Goal: Task Accomplishment & Management: Complete application form

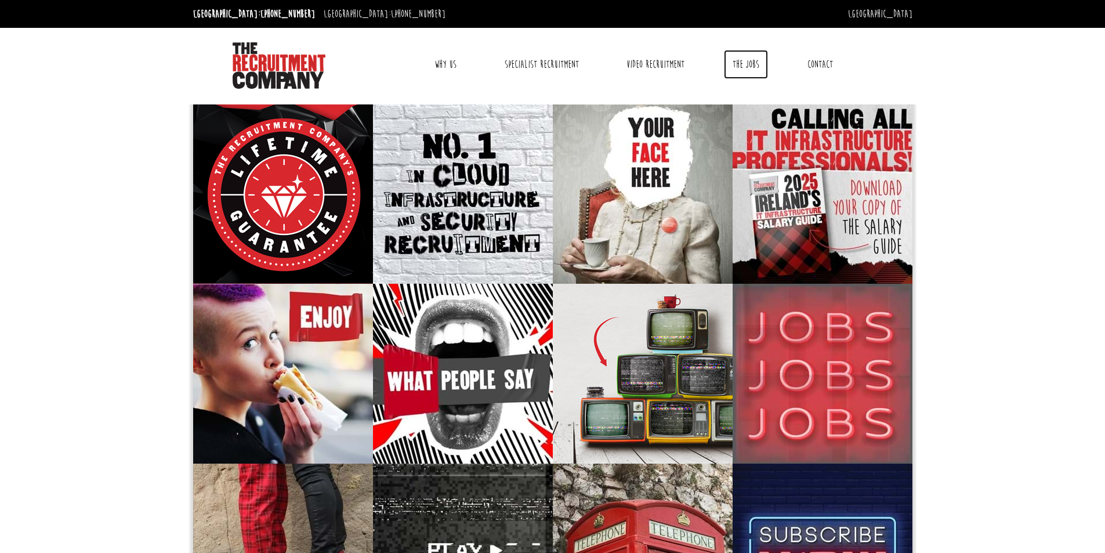
click at [745, 62] on link "The Jobs" at bounding box center [746, 64] width 44 height 29
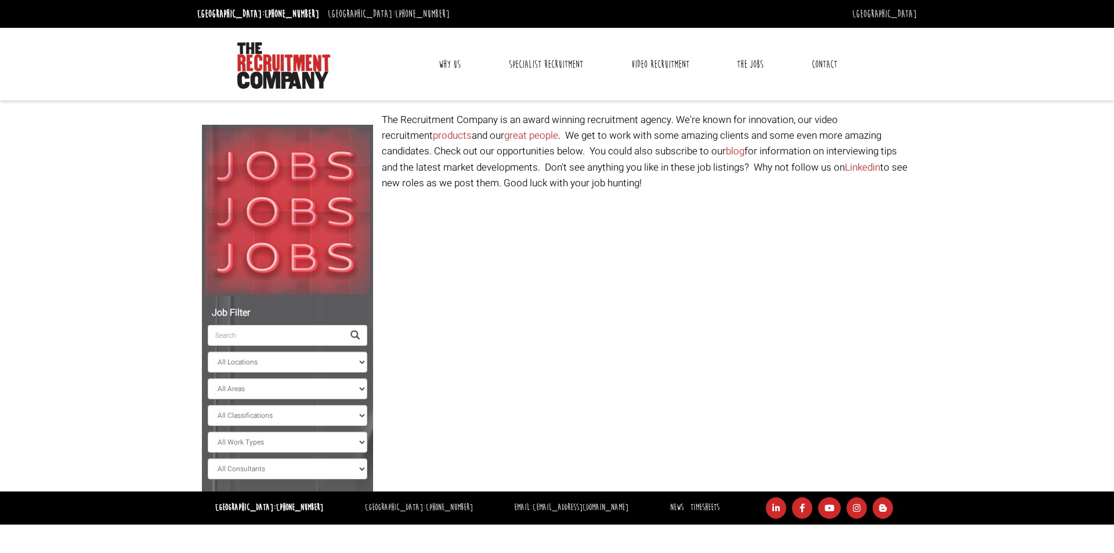
select select "Ireland"
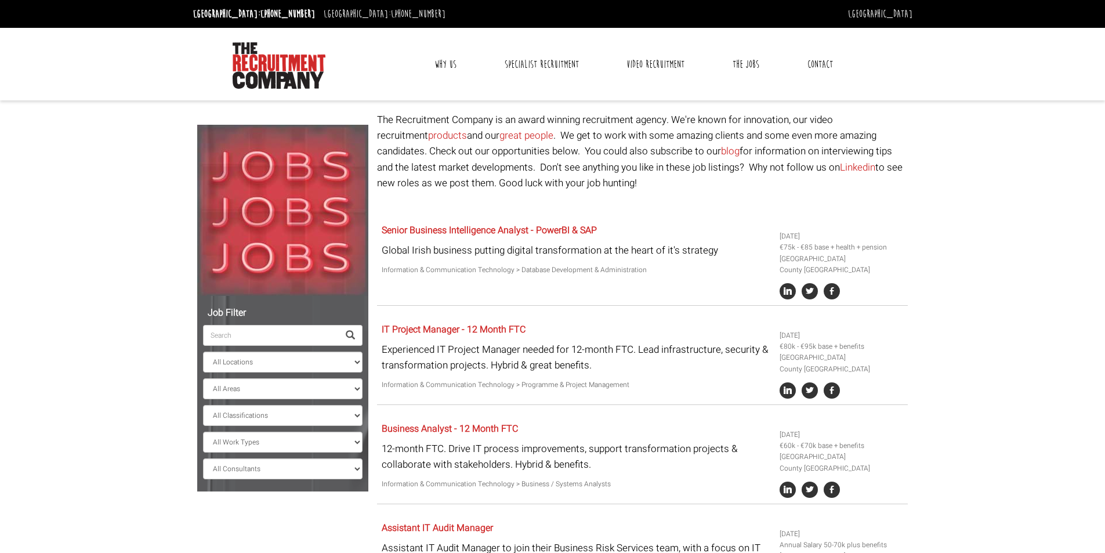
click at [325, 339] on input "search" at bounding box center [271, 335] width 136 height 21
click at [316, 438] on select "All Work Types Full Time Part Time Casual Contract / Temp" at bounding box center [282, 442] width 159 height 21
select select "Full Time"
click at [203, 432] on select "All Work Types Full Time Part Time Casual Contract / Temp" at bounding box center [282, 442] width 159 height 21
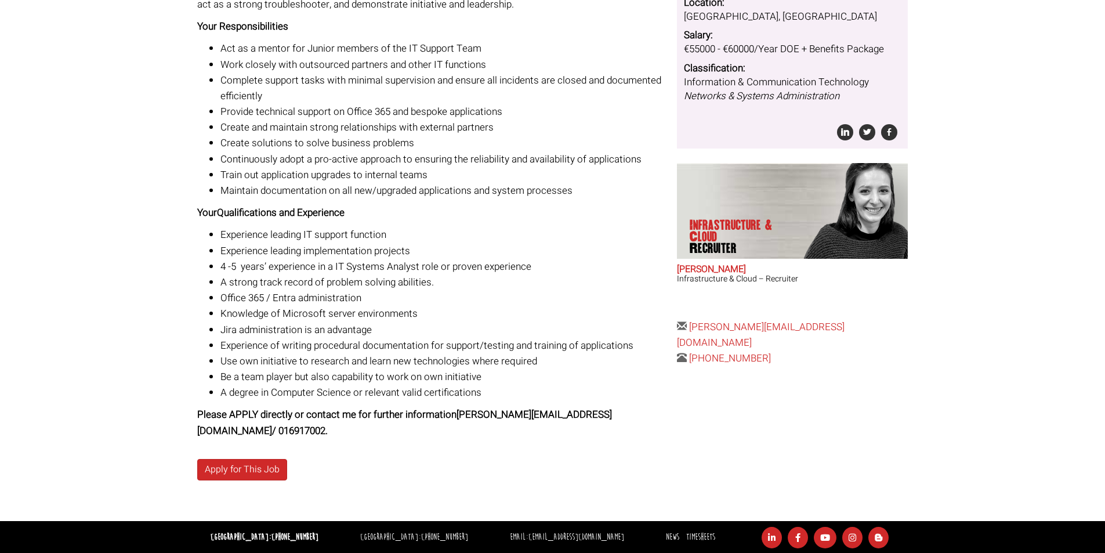
scroll to position [242, 0]
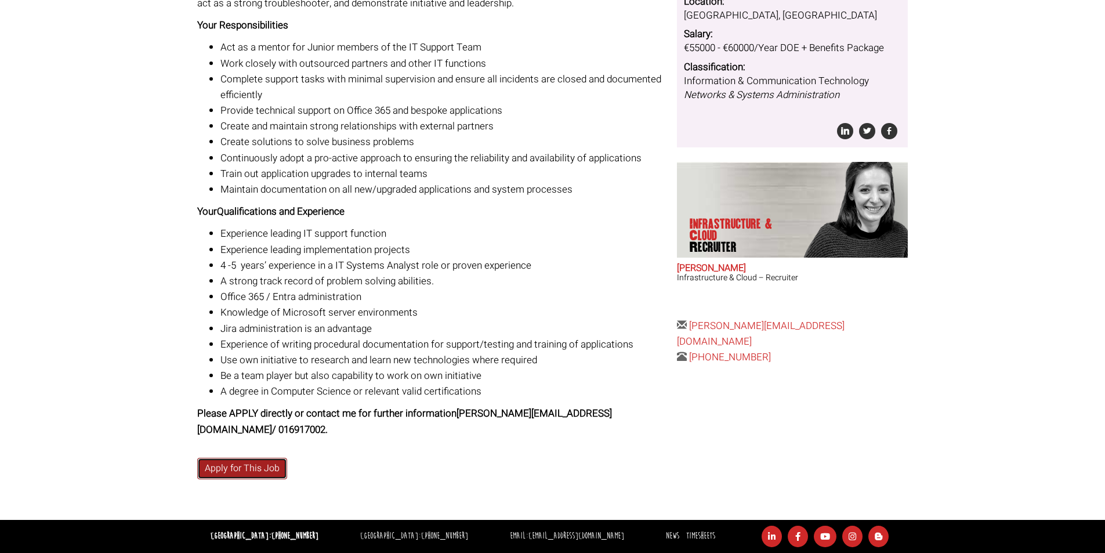
click at [248, 472] on link "Apply for This Job" at bounding box center [242, 468] width 90 height 21
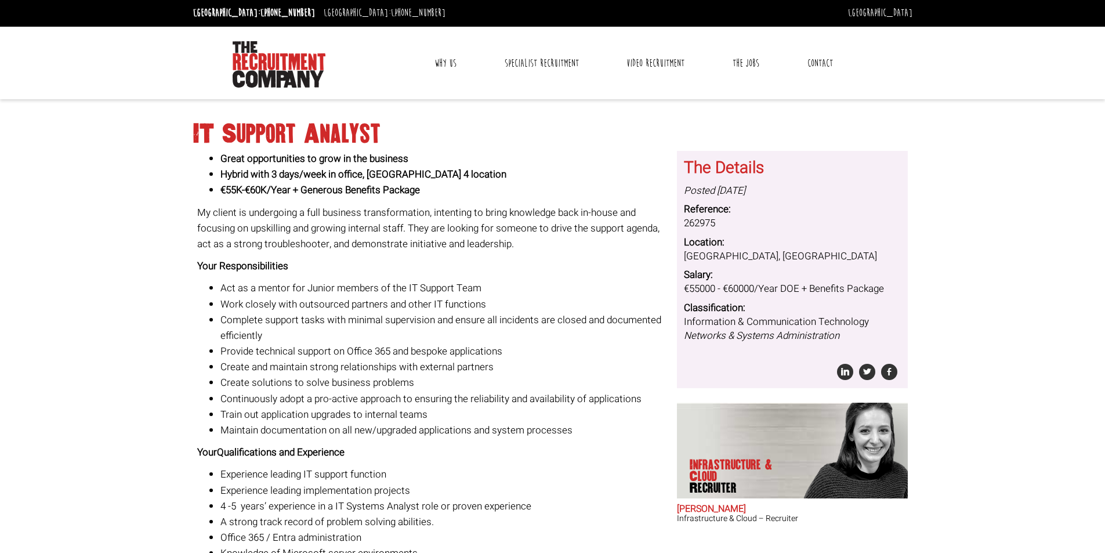
scroll to position [0, 0]
